Goal: Task Accomplishment & Management: Complete application form

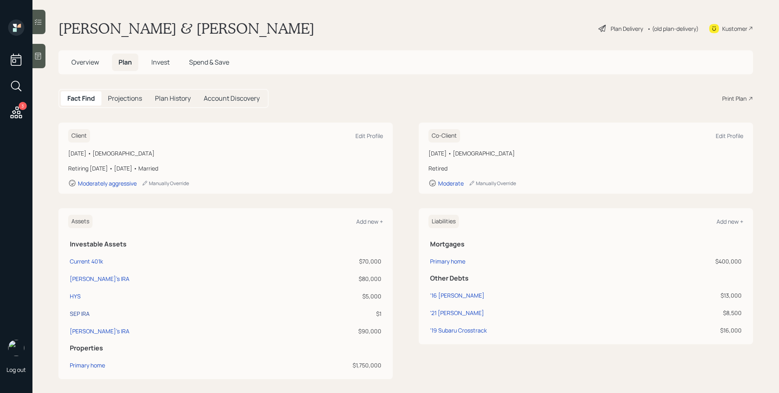
click at [84, 315] on div "SEP IRA" at bounding box center [80, 313] width 20 height 9
select select "balanced"
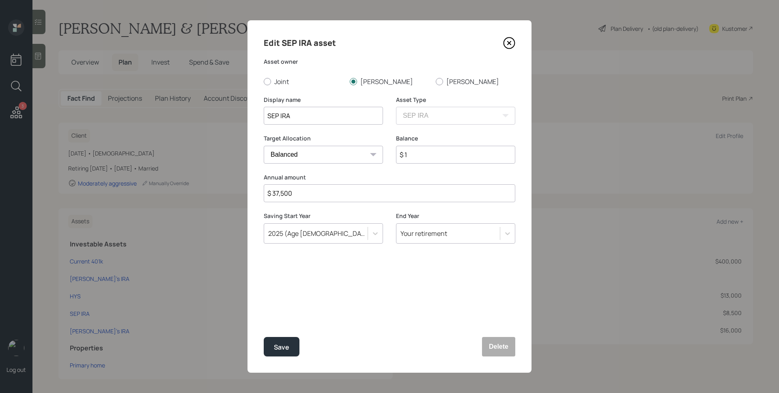
click at [510, 45] on icon at bounding box center [509, 43] width 12 height 12
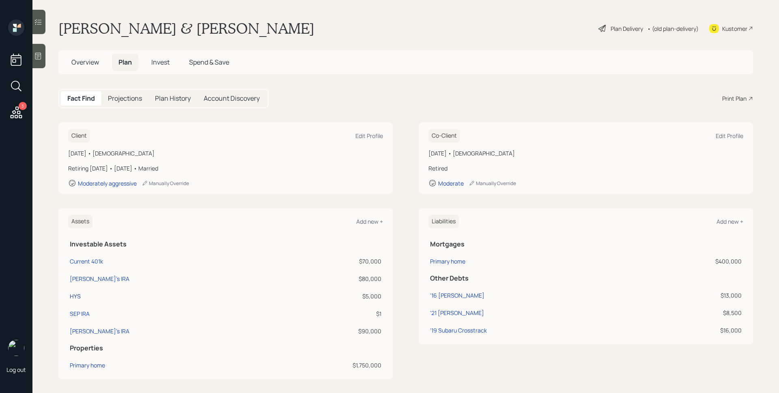
click at [79, 297] on div "HYS" at bounding box center [75, 296] width 11 height 9
select select "emergency_fund"
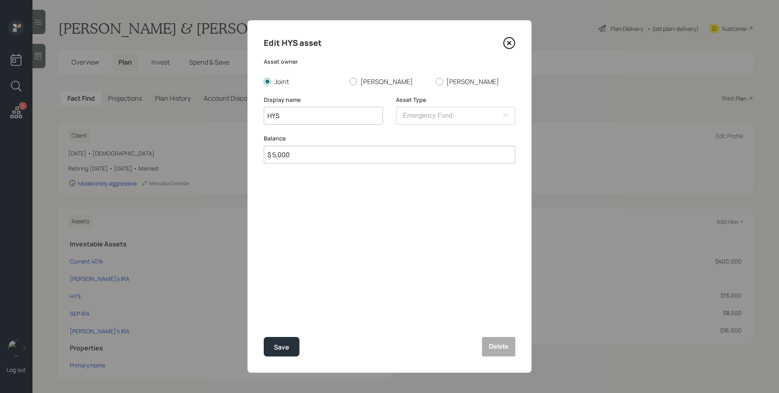
click at [509, 45] on icon at bounding box center [509, 43] width 12 height 12
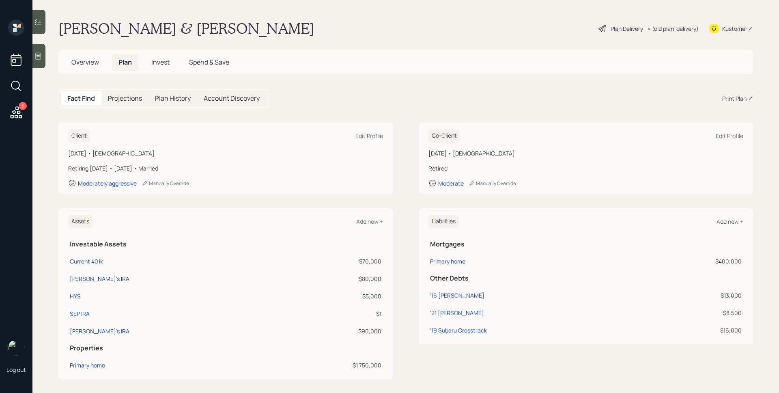
click at [82, 275] on div "[PERSON_NAME]'s IRA" at bounding box center [100, 278] width 60 height 9
select select "ira"
select select "balanced"
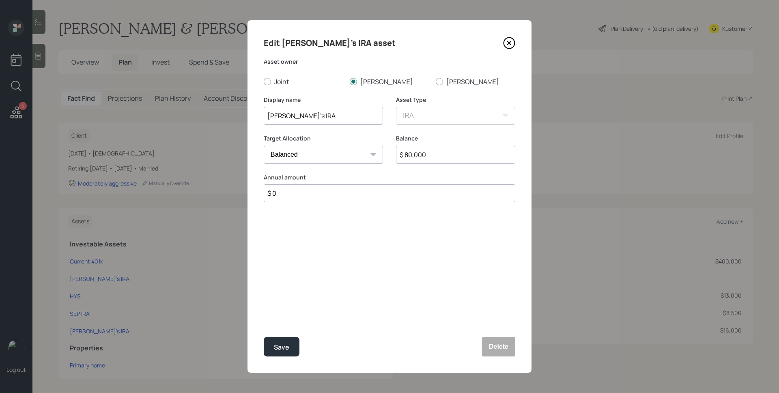
drag, startPoint x: 513, startPoint y: 43, endPoint x: 410, endPoint y: 106, distance: 120.5
click at [513, 44] on icon at bounding box center [509, 43] width 12 height 12
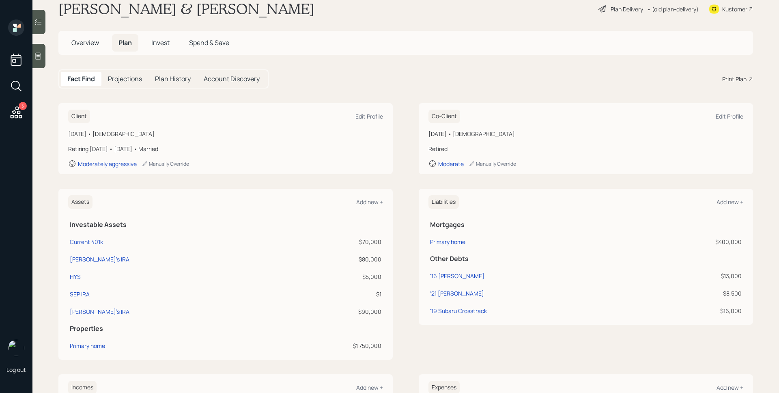
scroll to position [30, 0]
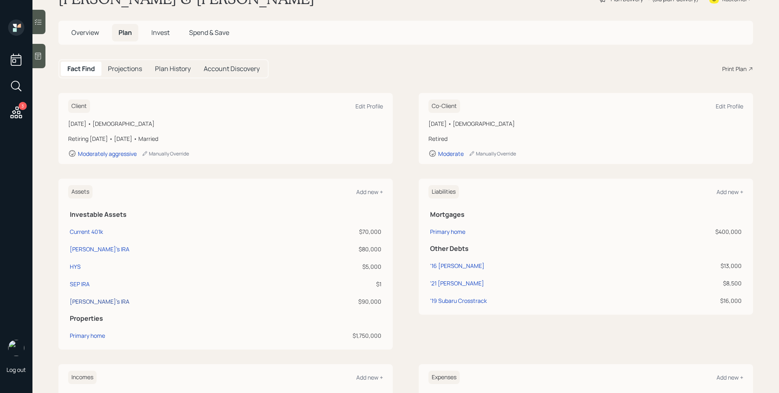
click at [82, 303] on div "[PERSON_NAME]'s IRA" at bounding box center [100, 301] width 60 height 9
select select "ira"
select select "balanced"
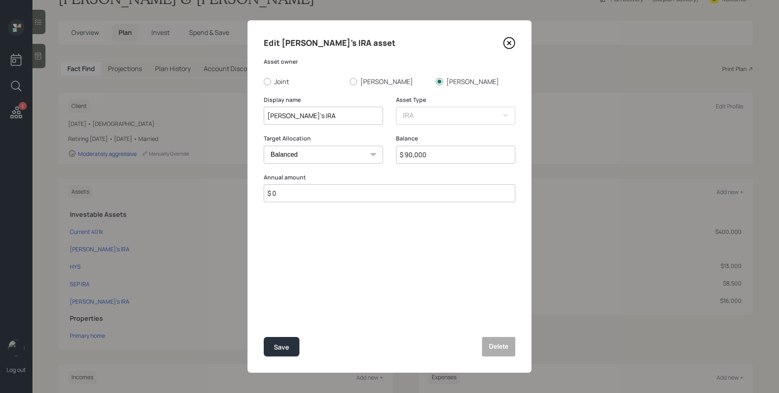
click at [505, 39] on icon at bounding box center [509, 43] width 11 height 11
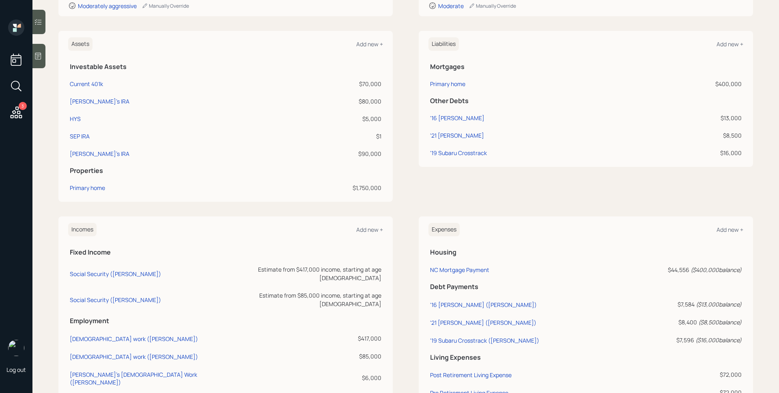
scroll to position [252, 0]
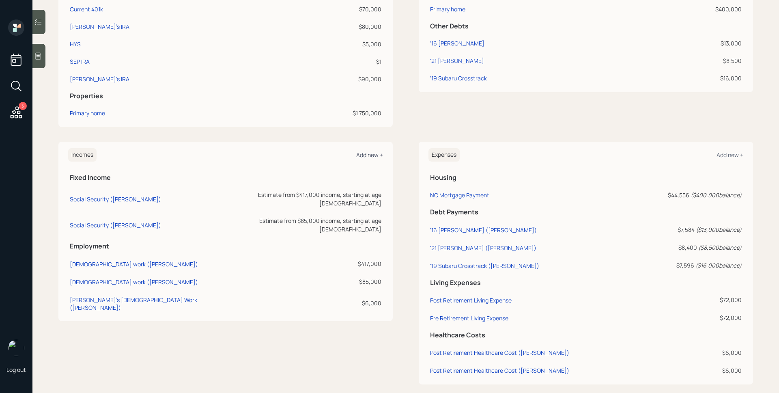
click at [368, 156] on div "Add new +" at bounding box center [369, 155] width 27 height 8
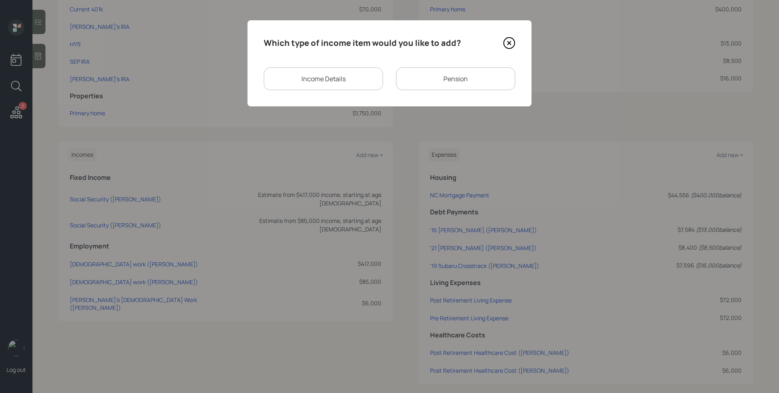
click at [333, 67] on div "Income Details" at bounding box center [323, 78] width 119 height 23
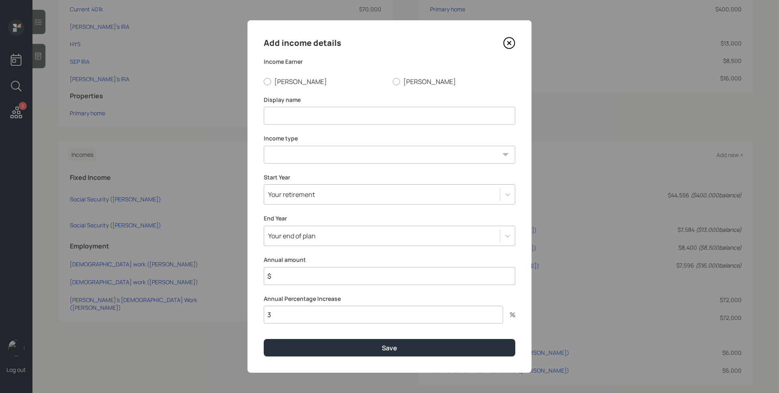
click at [334, 75] on div "Income Earner [PERSON_NAME] [PERSON_NAME]" at bounding box center [390, 72] width 252 height 28
click at [287, 79] on label "[PERSON_NAME]" at bounding box center [325, 81] width 123 height 9
click at [264, 81] on input "[PERSON_NAME]" at bounding box center [263, 81] width 0 height 0
radio input "true"
click at [512, 44] on icon at bounding box center [509, 43] width 12 height 12
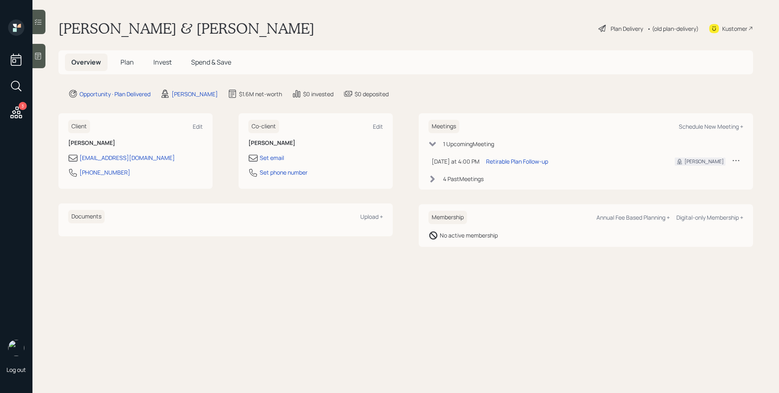
click at [131, 65] on span "Plan" at bounding box center [126, 62] width 13 height 9
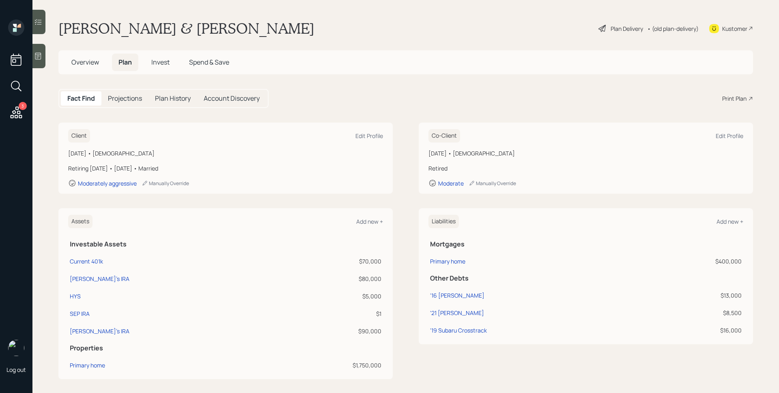
scroll to position [263, 0]
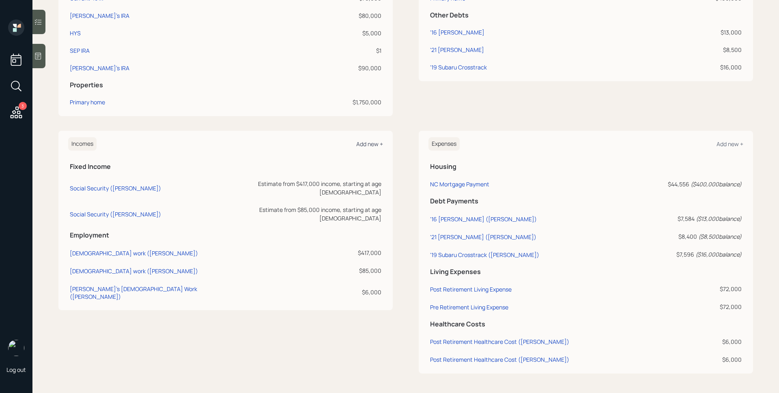
click at [361, 146] on div "Add new +" at bounding box center [369, 144] width 27 height 8
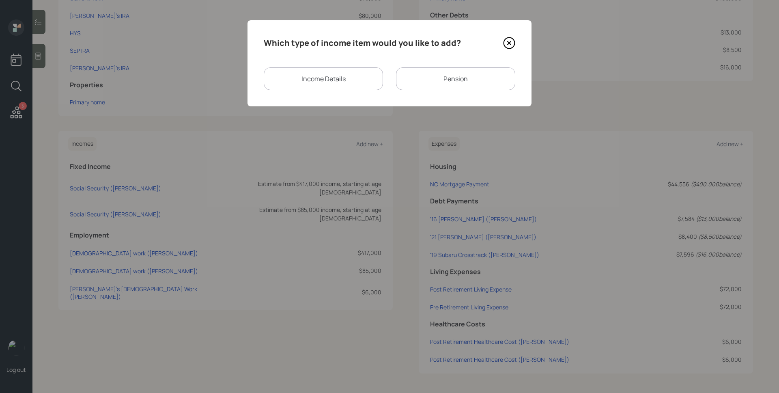
click at [302, 76] on div "Income Details" at bounding box center [323, 78] width 119 height 23
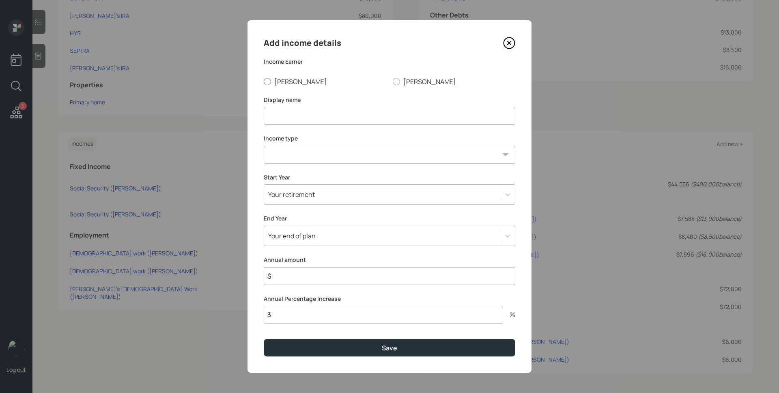
click at [294, 83] on label "[PERSON_NAME]" at bounding box center [325, 81] width 123 height 9
click at [264, 82] on input "[PERSON_NAME]" at bounding box center [263, 81] width 0 height 0
radio input "true"
click at [297, 110] on input at bounding box center [390, 116] width 252 height 18
type input "[DEMOGRAPHIC_DATA] Work"
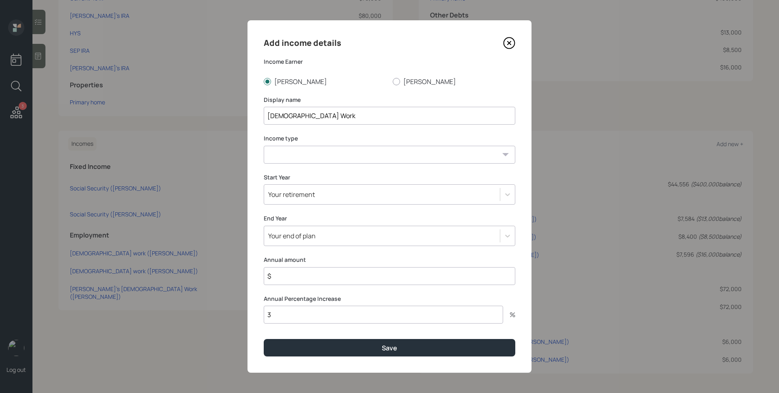
click at [316, 156] on select "[DEMOGRAPHIC_DATA] work [DEMOGRAPHIC_DATA] work Self employment Other" at bounding box center [390, 155] width 252 height 18
select select "self_employment"
click at [264, 146] on select "[DEMOGRAPHIC_DATA] work [DEMOGRAPHIC_DATA] work Self employment Other" at bounding box center [390, 155] width 252 height 18
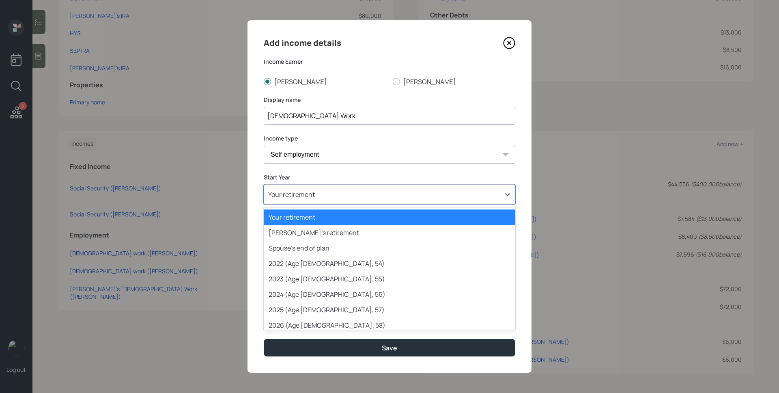
click at [328, 194] on div "Your retirement" at bounding box center [382, 194] width 236 height 14
click at [324, 258] on div "2022 (Age 59, 54)" at bounding box center [390, 263] width 252 height 15
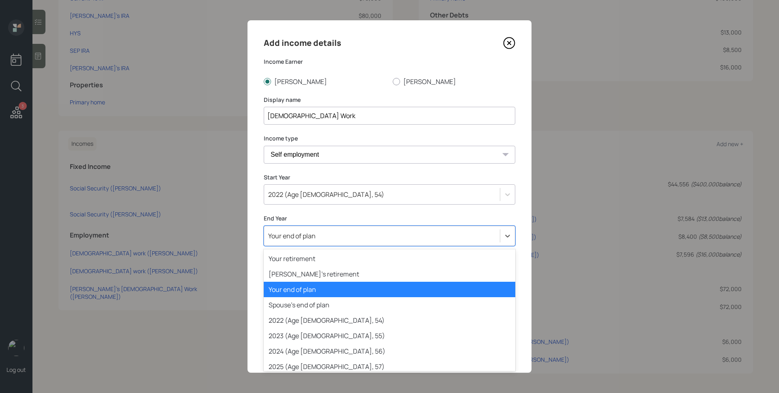
click at [320, 234] on div "Your end of plan" at bounding box center [382, 236] width 236 height 14
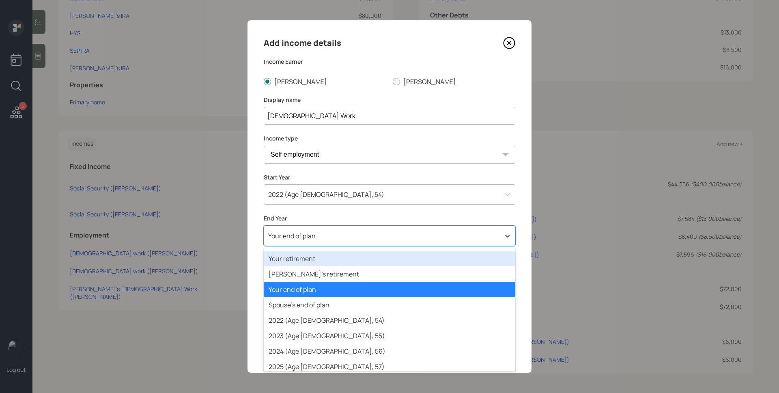
click at [324, 260] on div "Your retirement" at bounding box center [390, 258] width 252 height 15
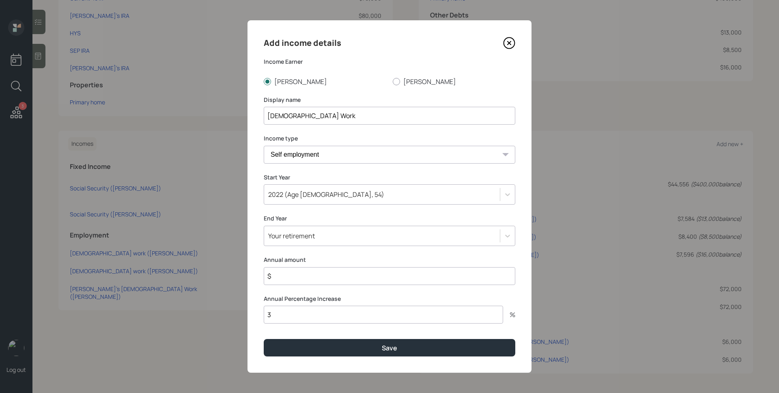
click at [330, 280] on input "$" at bounding box center [390, 276] width 252 height 18
type input "$ 417,000"
click at [264, 339] on button "Save" at bounding box center [390, 347] width 252 height 17
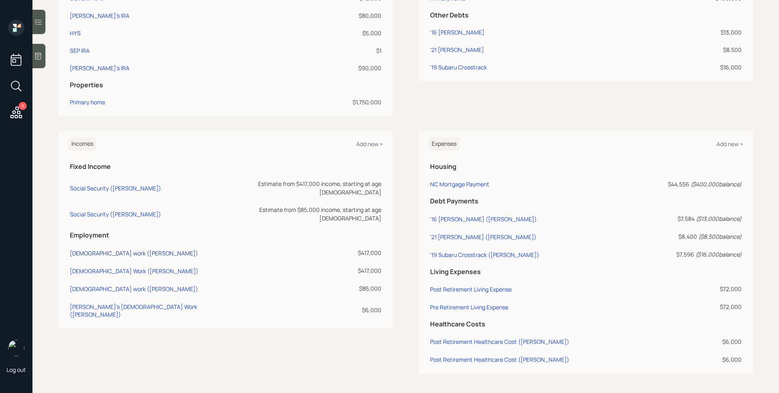
click at [120, 249] on div "Full-time work (Timothy)" at bounding box center [134, 253] width 128 height 8
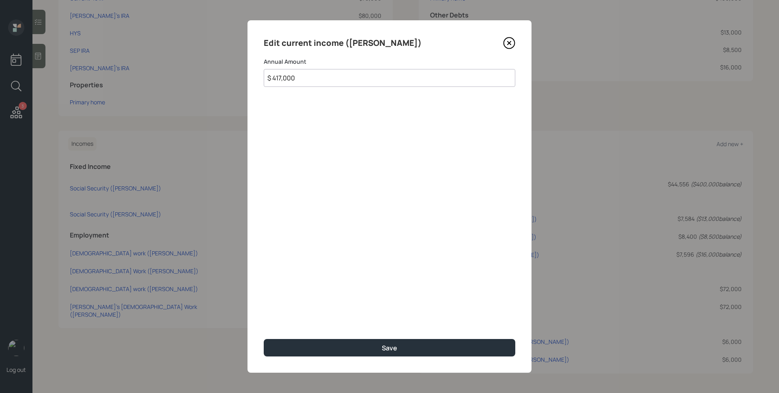
click at [286, 79] on input "$ 417,000" at bounding box center [390, 78] width 252 height 18
type input "$ 0"
click at [264, 339] on button "Save" at bounding box center [390, 347] width 252 height 17
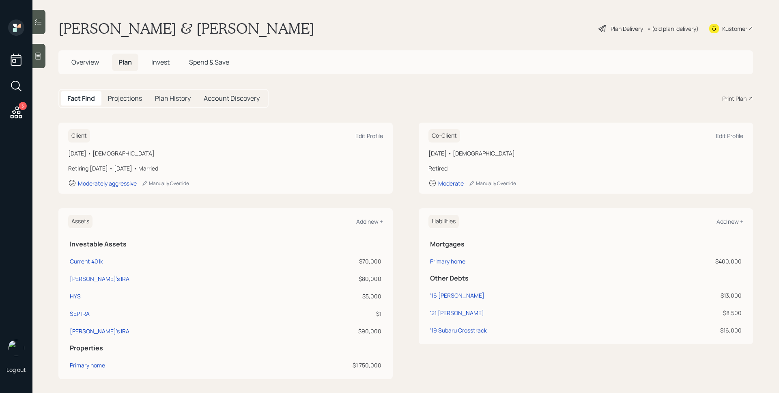
click at [613, 28] on div "Plan Delivery" at bounding box center [627, 28] width 32 height 9
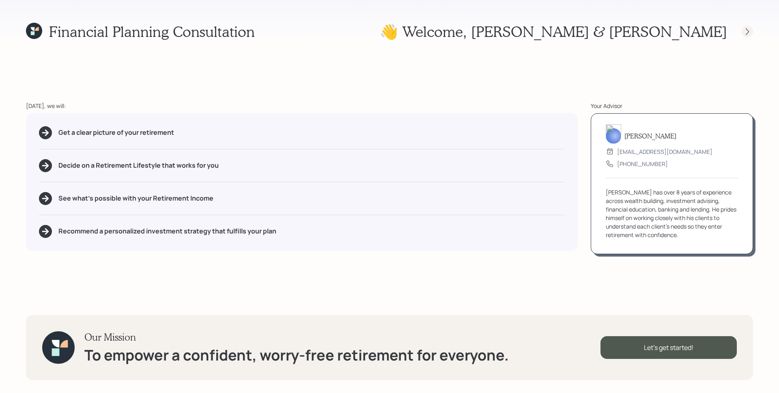
click at [747, 28] on icon at bounding box center [747, 32] width 8 height 8
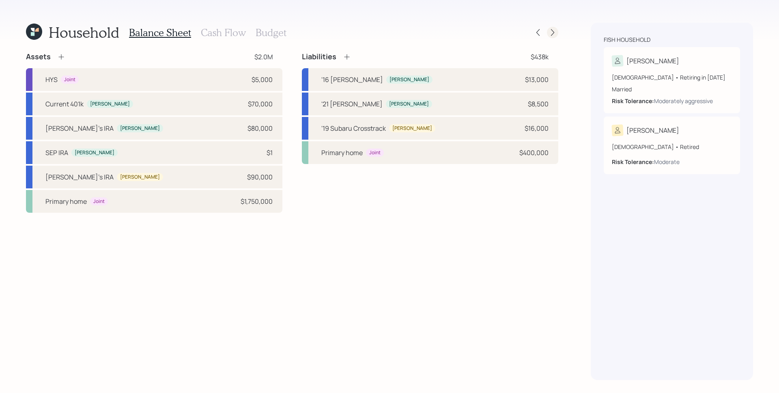
click at [552, 33] on icon at bounding box center [552, 32] width 8 height 8
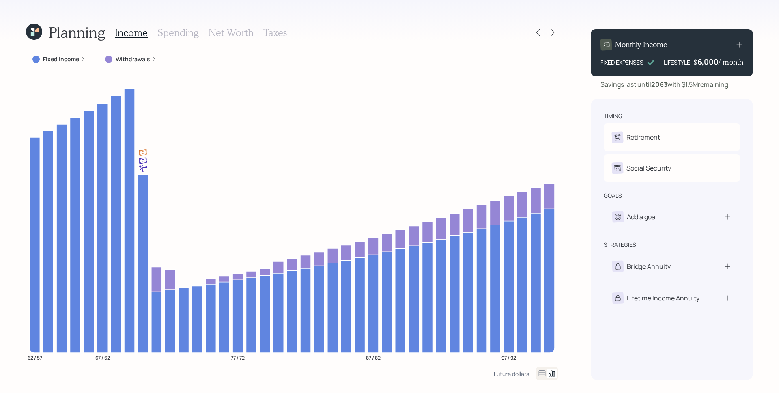
drag, startPoint x: 166, startPoint y: 33, endPoint x: 161, endPoint y: 39, distance: 7.5
click at [166, 33] on h3 "Spending" at bounding box center [177, 33] width 41 height 12
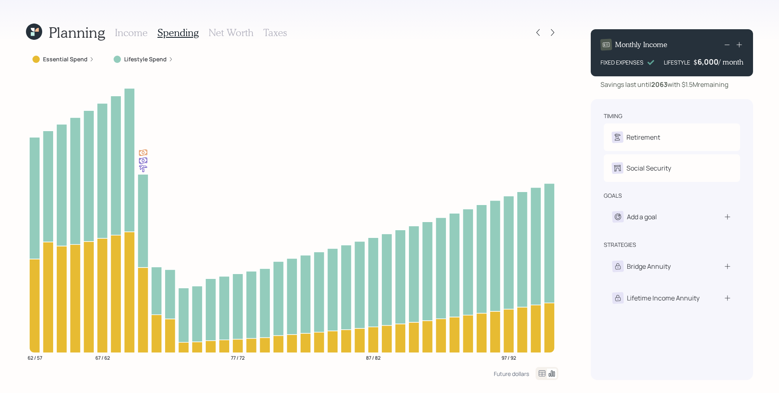
click at [138, 58] on label "Lifestyle Spend" at bounding box center [145, 59] width 43 height 8
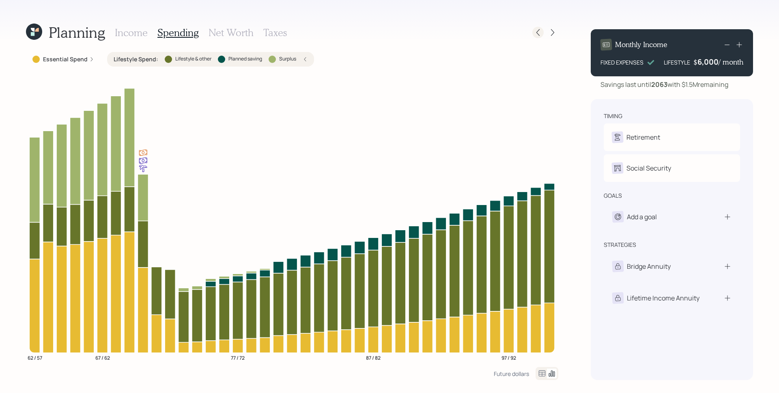
click at [537, 31] on icon at bounding box center [537, 32] width 3 height 7
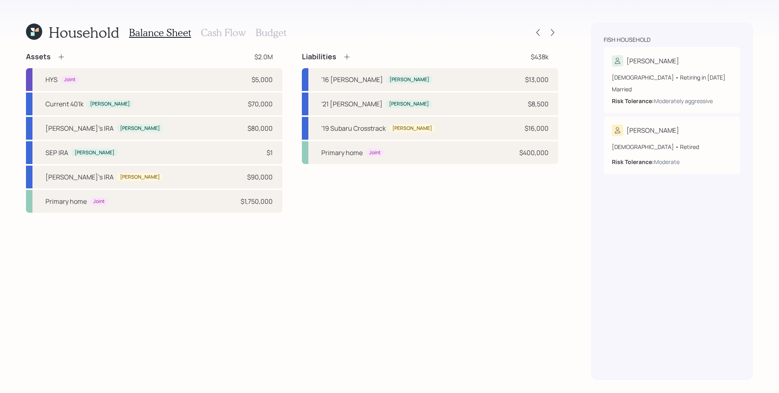
click at [537, 31] on icon at bounding box center [537, 32] width 3 height 7
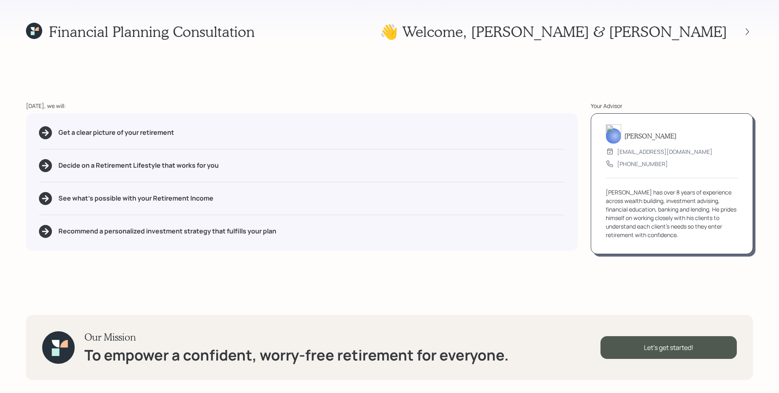
click at [30, 33] on icon at bounding box center [34, 31] width 16 height 16
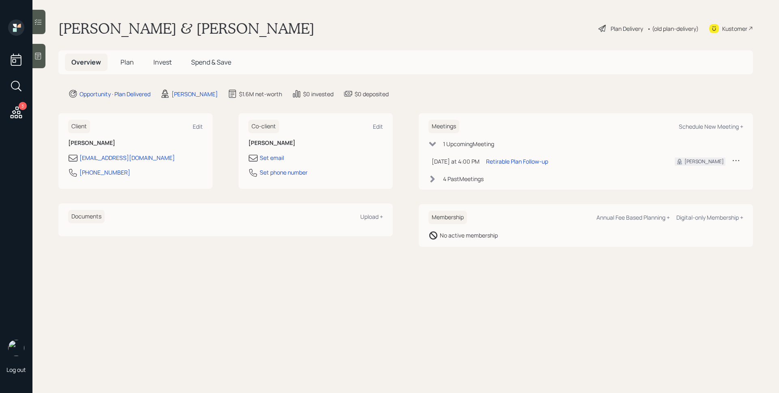
click at [128, 63] on span "Plan" at bounding box center [126, 62] width 13 height 9
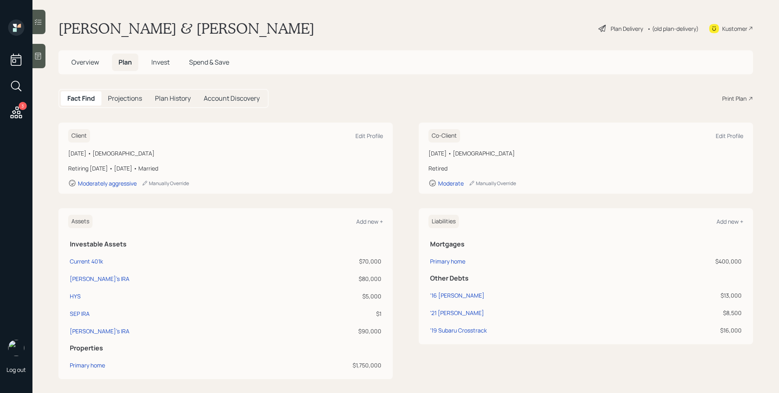
scroll to position [256, 0]
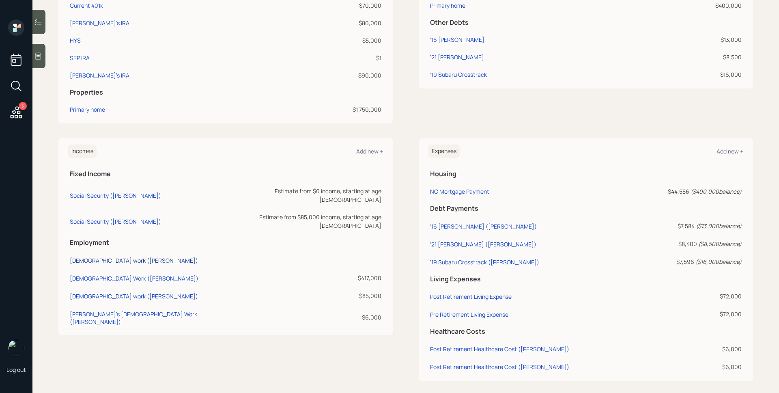
click at [116, 256] on div "Full-time work (Timothy)" at bounding box center [134, 260] width 128 height 8
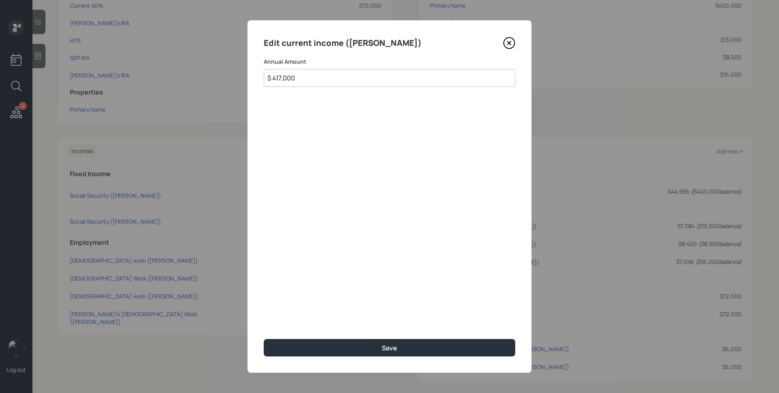
type input "$ 417,000"
click at [264, 339] on button "Save" at bounding box center [390, 347] width 252 height 17
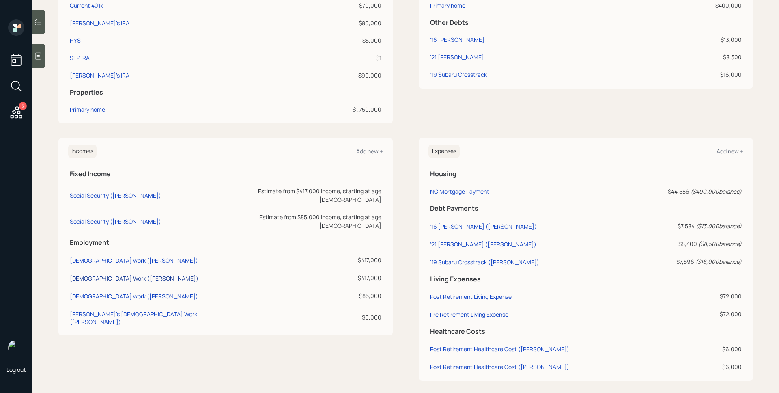
click at [124, 274] on div "Full-Time Work (Timothy)" at bounding box center [134, 278] width 129 height 8
select select "self_employment"
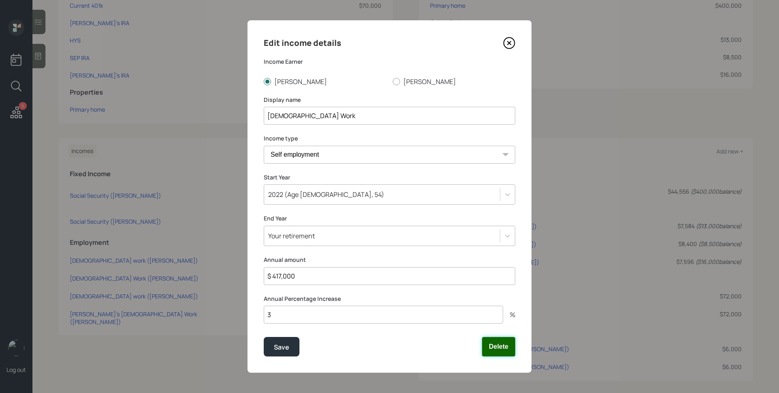
click at [507, 346] on button "Delete" at bounding box center [498, 346] width 33 height 19
